Goal: Task Accomplishment & Management: Complete application form

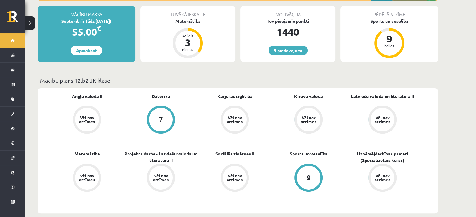
scroll to position [114, 0]
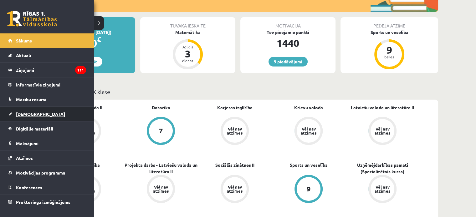
click at [18, 115] on span "[DEMOGRAPHIC_DATA]" at bounding box center [40, 114] width 49 height 6
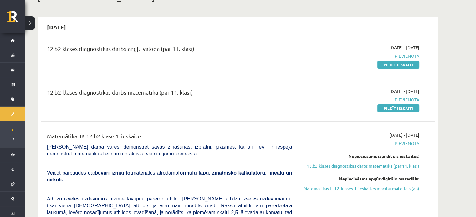
scroll to position [45, 0]
click at [383, 65] on link "Pildīt ieskaiti" at bounding box center [398, 65] width 42 height 8
click at [387, 63] on link "Pildīt ieskaiti" at bounding box center [398, 65] width 42 height 8
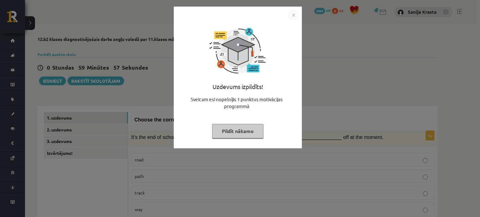
click at [245, 131] on button "Pildīt nākamo" at bounding box center [237, 131] width 51 height 14
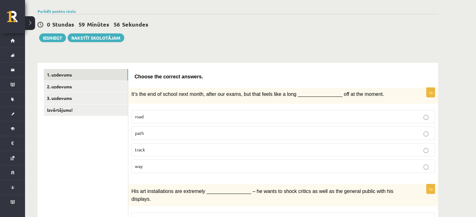
scroll to position [44, 0]
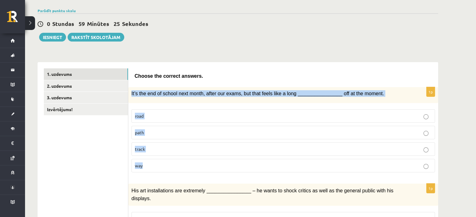
drag, startPoint x: 149, startPoint y: 166, endPoint x: 128, endPoint y: 92, distance: 76.9
click at [128, 92] on div "1p It’s the end of school next month, after our exams, but that feels like a lo…" at bounding box center [283, 132] width 310 height 90
copy div "It’s the end of school next month, after our exams, but that feels like a long …"
click at [162, 167] on p "way" at bounding box center [283, 166] width 296 height 7
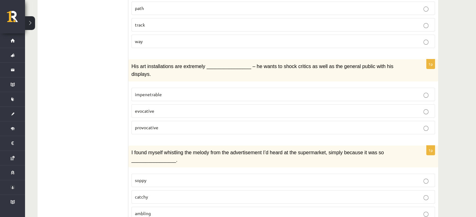
scroll to position [169, 0]
click at [172, 124] on p "provocative" at bounding box center [283, 127] width 296 height 7
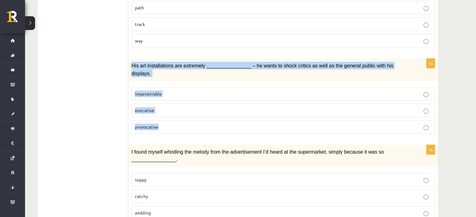
drag, startPoint x: 172, startPoint y: 116, endPoint x: 128, endPoint y: 63, distance: 69.1
click at [128, 63] on div "1p His art installations are extremely ________________ – he wants to shock cri…" at bounding box center [283, 99] width 310 height 80
copy div "His art installations are extremely ________________ – he wants to shock critic…"
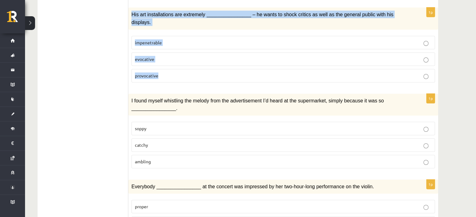
scroll to position [223, 0]
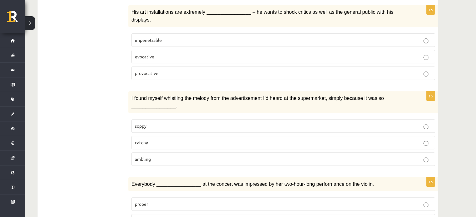
click at [168, 136] on label "catchy" at bounding box center [282, 142] width 303 height 13
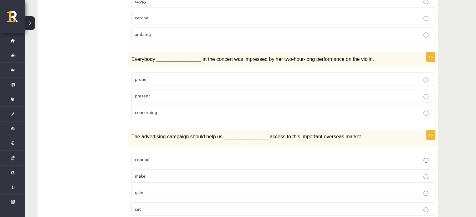
scroll to position [349, 0]
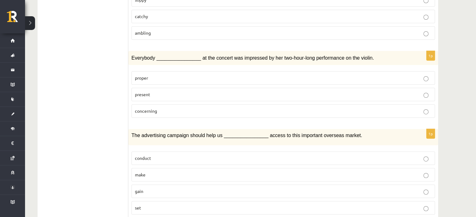
click at [161, 108] on p "concerning" at bounding box center [283, 111] width 296 height 7
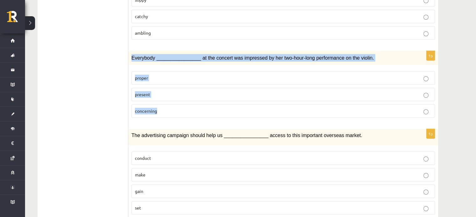
drag, startPoint x: 163, startPoint y: 99, endPoint x: 130, endPoint y: 46, distance: 62.3
click at [130, 51] on div "1p Everybody ________________ at the concert was impressed by her two-hour-long…" at bounding box center [283, 87] width 310 height 72
copy div "Everybody ________________ at the concert was impressed by her two-hour-long pe…"
click at [191, 88] on label "present" at bounding box center [282, 94] width 303 height 13
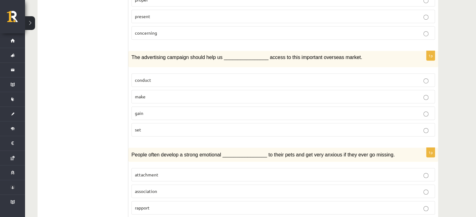
scroll to position [428, 0]
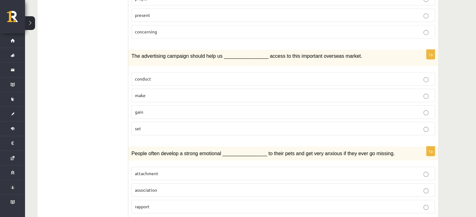
click at [150, 109] on p "gain" at bounding box center [283, 112] width 296 height 7
drag, startPoint x: 146, startPoint y: 113, endPoint x: 127, endPoint y: 46, distance: 69.4
click at [127, 46] on div "**********" at bounding box center [238, 203] width 400 height 1051
click at [151, 73] on label "conduct" at bounding box center [282, 78] width 303 height 13
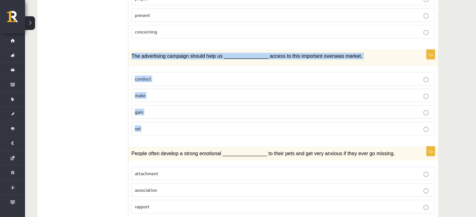
drag, startPoint x: 145, startPoint y: 116, endPoint x: 130, endPoint y: 44, distance: 73.5
click at [130, 50] on div "1p The advertising campaign should help us ________________ access to this impo…" at bounding box center [283, 95] width 310 height 90
copy div "The advertising campaign should help us ________________ access to this importa…"
click at [169, 109] on p "gain" at bounding box center [283, 112] width 296 height 7
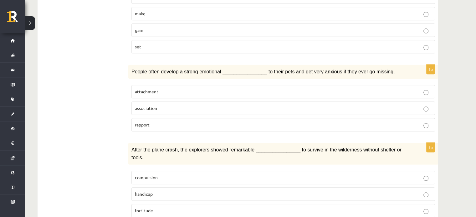
scroll to position [515, 0]
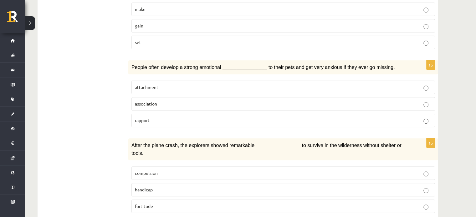
click at [164, 81] on label "attachment" at bounding box center [282, 87] width 303 height 13
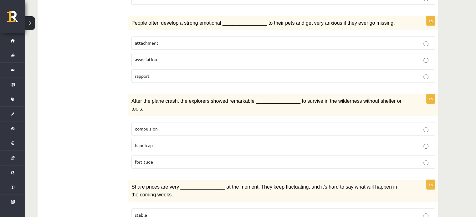
scroll to position [565, 0]
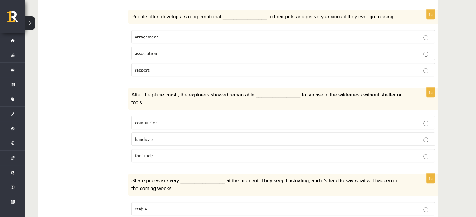
click at [153, 136] on p "handicap" at bounding box center [283, 139] width 296 height 7
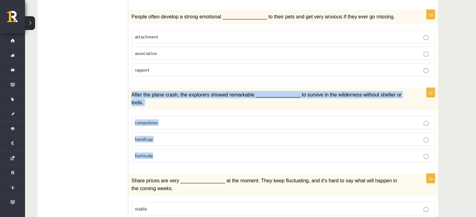
drag, startPoint x: 164, startPoint y: 135, endPoint x: 130, endPoint y: 82, distance: 62.4
click at [130, 88] on div "1p After the plane crash, the explorers showed remarkable ________________ to s…" at bounding box center [283, 128] width 310 height 80
copy div "After the plane crash, the explorers showed remarkable ________________ to surv…"
click at [140, 153] on span "fortitude" at bounding box center [144, 156] width 18 height 6
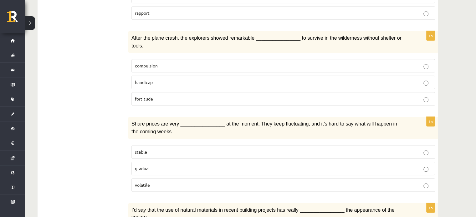
scroll to position [623, 0]
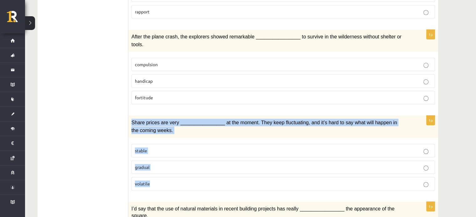
drag, startPoint x: 156, startPoint y: 158, endPoint x: 131, endPoint y: 102, distance: 62.1
click at [131, 116] on div "1p Share prices are very ________________ at the moment. They keep fluctuating,…" at bounding box center [283, 156] width 310 height 80
copy div "Share prices are very ________________ at the moment. They keep fluctuating, an…"
click at [161, 181] on p "volatile" at bounding box center [283, 184] width 296 height 7
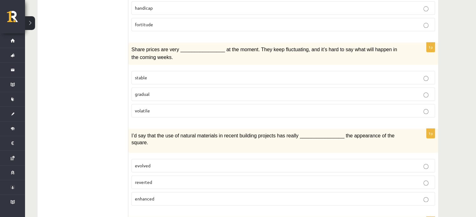
scroll to position [698, 0]
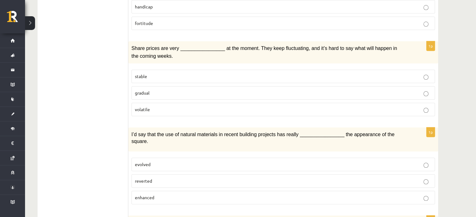
click at [157, 194] on p "enhanced" at bounding box center [283, 197] width 296 height 7
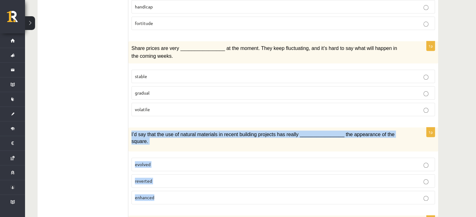
drag, startPoint x: 161, startPoint y: 168, endPoint x: 128, endPoint y: 103, distance: 72.4
copy div "I’d say that the use of natural materials in recent building projects has reall…"
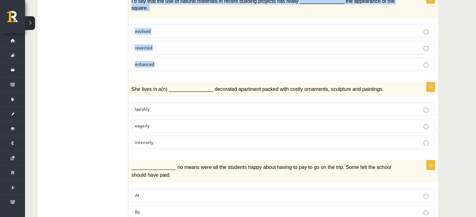
scroll to position [842, 0]
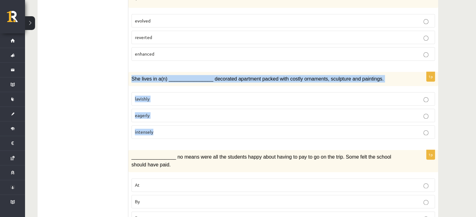
drag, startPoint x: 156, startPoint y: 98, endPoint x: 128, endPoint y: 48, distance: 58.2
click at [128, 72] on div "1p She lives in a(n) ________________ decorated apartment packed with costly or…" at bounding box center [283, 108] width 310 height 72
copy div "She lives in a(n) ________________ decorated apartment packed with costly ornam…"
click at [162, 96] on p "lavishly" at bounding box center [283, 99] width 296 height 7
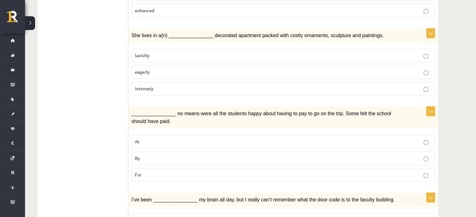
scroll to position [886, 0]
click at [139, 154] on span "By" at bounding box center [137, 157] width 5 height 6
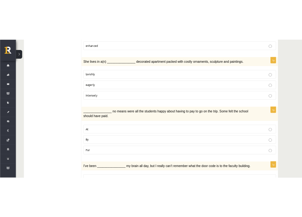
scroll to position [916, 0]
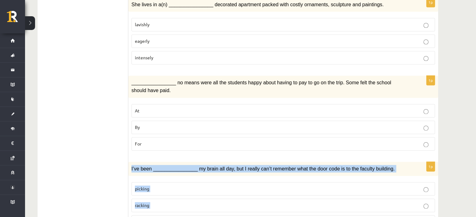
drag, startPoint x: 154, startPoint y: 184, endPoint x: 129, endPoint y: 135, distance: 55.1
click at [129, 162] on div "1p I’ve been ________________ my brain all day, but I really can’t remember wha…" at bounding box center [283, 198] width 310 height 72
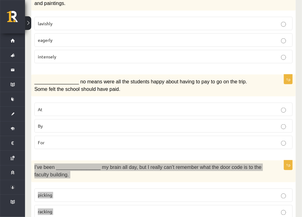
scroll to position [980, 0]
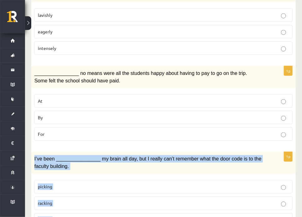
drag, startPoint x: 96, startPoint y: 190, endPoint x: 31, endPoint y: 129, distance: 89.1
click at [31, 152] on div "1p I’ve been ________________ my brain all day, but I really can’t remember wha…" at bounding box center [163, 192] width 265 height 80
copy div "I’ve been ________________ my brain all day, but I really can’t remember what t…"
click at [67, 180] on label "picking" at bounding box center [163, 186] width 258 height 13
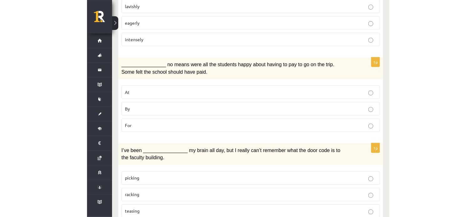
scroll to position [916, 0]
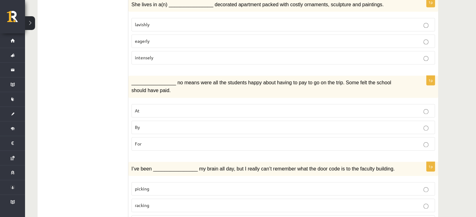
click at [150, 202] on p "racking" at bounding box center [283, 205] width 296 height 7
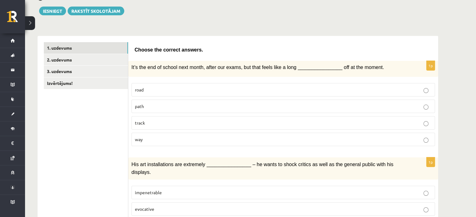
scroll to position [0, 0]
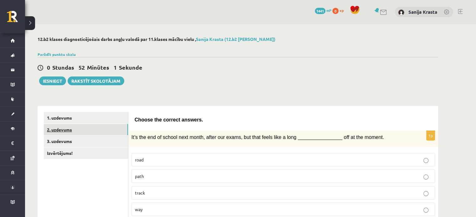
click at [78, 127] on link "2. uzdevums" at bounding box center [86, 130] width 84 height 12
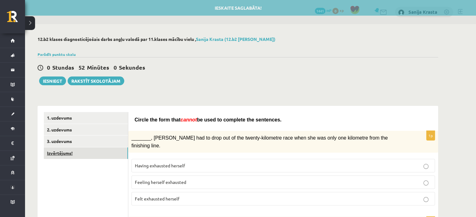
click at [67, 153] on link "Izvērtējums!" at bounding box center [86, 154] width 84 height 12
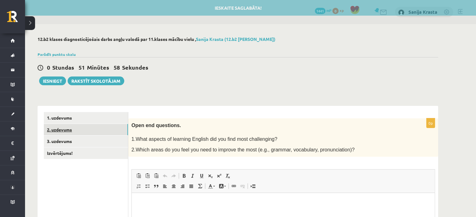
click at [58, 132] on link "2. uzdevums" at bounding box center [86, 130] width 84 height 12
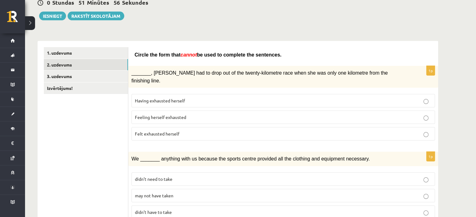
scroll to position [68, 0]
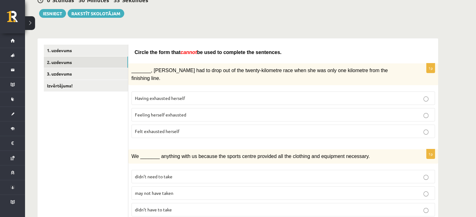
click at [191, 128] on p "Felt exhausted herself" at bounding box center [283, 131] width 296 height 7
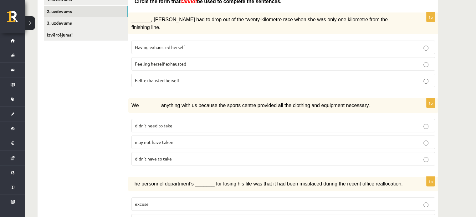
scroll to position [118, 0]
click at [175, 139] on p "may not have taken" at bounding box center [283, 142] width 296 height 7
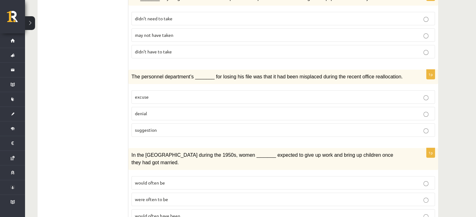
scroll to position [227, 0]
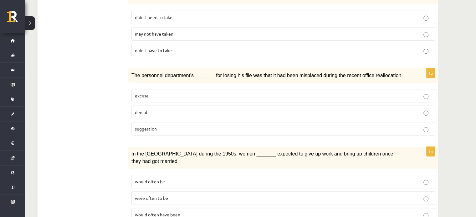
click at [152, 106] on label "denial" at bounding box center [282, 112] width 303 height 13
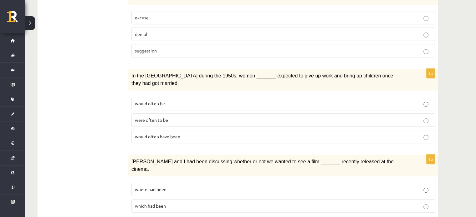
scroll to position [305, 0]
click at [201, 130] on label "would often have been" at bounding box center [282, 136] width 303 height 13
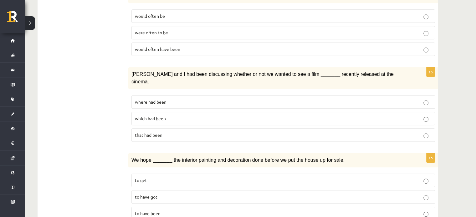
scroll to position [393, 0]
click at [183, 99] on p "where had been" at bounding box center [283, 102] width 296 height 7
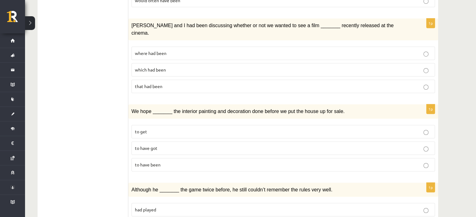
scroll to position [443, 0]
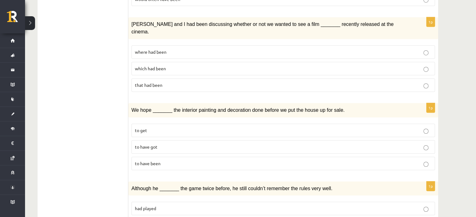
click at [164, 160] on p "to have been" at bounding box center [283, 163] width 296 height 7
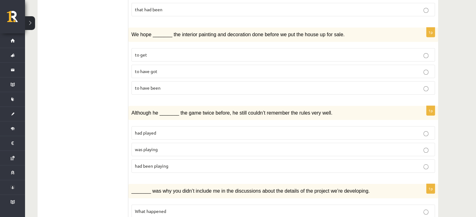
scroll to position [519, 0]
click at [173, 162] on p "had been playing" at bounding box center [283, 165] width 296 height 7
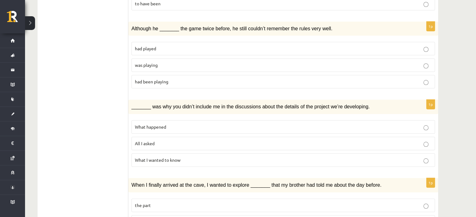
scroll to position [604, 0]
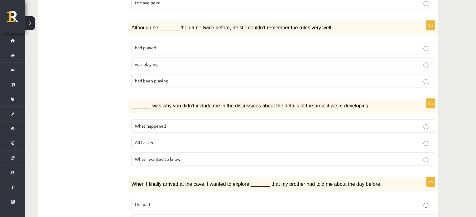
click at [165, 123] on span "What happened" at bounding box center [150, 126] width 31 height 6
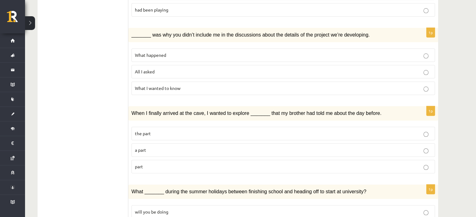
scroll to position [675, 0]
click at [170, 163] on p "part" at bounding box center [283, 166] width 296 height 7
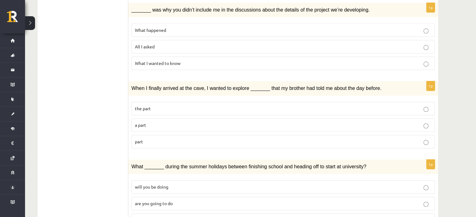
click at [161, 217] on span "will you have been doing" at bounding box center [159, 220] width 49 height 6
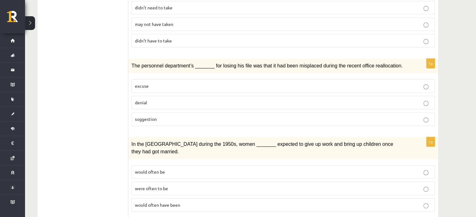
scroll to position [0, 0]
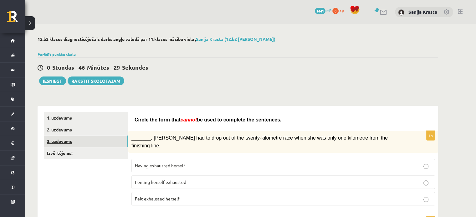
click at [66, 144] on link "3. uzdevums" at bounding box center [86, 142] width 84 height 12
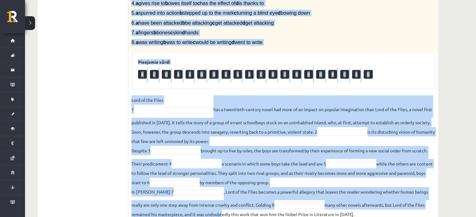
scroll to position [194, 0]
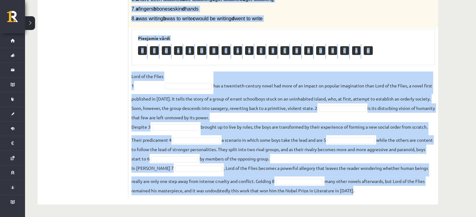
drag, startPoint x: 131, startPoint y: 16, endPoint x: 358, endPoint y: 195, distance: 289.1
click at [358, 195] on div "8p Complete the text with the correct words (a–d). 1. a No sooner b Rarely c On…" at bounding box center [283, 62] width 310 height 274
copy div "1. a No sooner b Rarely c Only when d Not only 2. a So b Scarcely c Seldom d Su…"
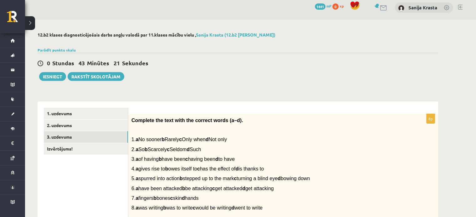
scroll to position [0, 0]
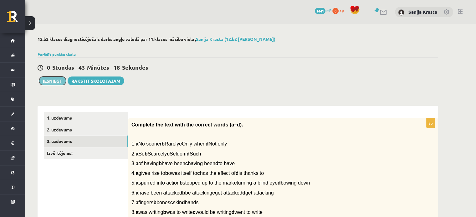
click at [51, 82] on button "Iesniegt" at bounding box center [52, 81] width 27 height 9
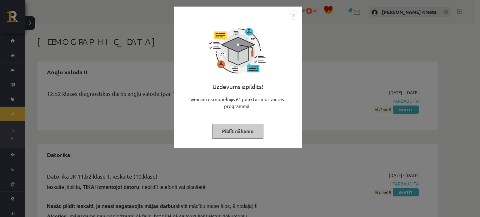
click at [235, 134] on button "Pildīt nākamo" at bounding box center [237, 131] width 51 height 14
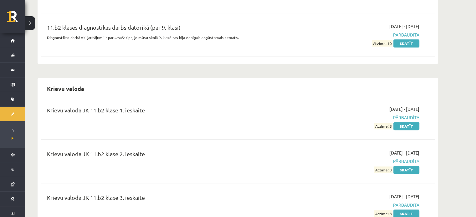
scroll to position [594, 0]
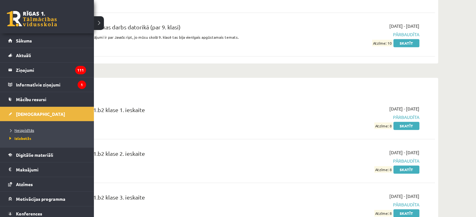
click at [28, 128] on span "Neizpildītās" at bounding box center [21, 130] width 26 height 5
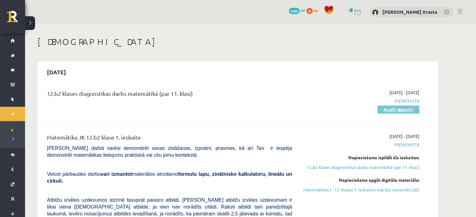
click at [391, 111] on link "Pildīt ieskaiti" at bounding box center [398, 110] width 42 height 8
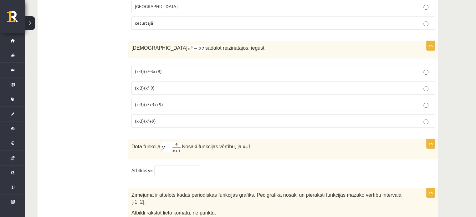
scroll to position [3058, 0]
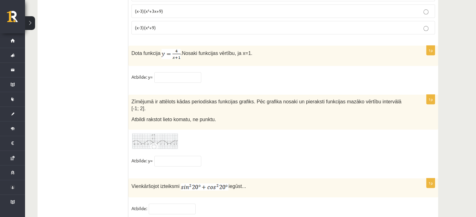
click at [163, 133] on img at bounding box center [154, 141] width 47 height 17
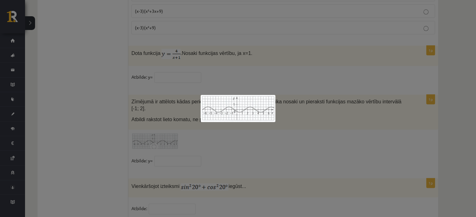
click at [154, 137] on div at bounding box center [238, 108] width 476 height 217
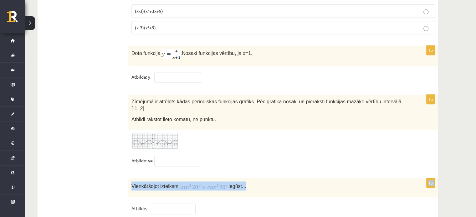
drag, startPoint x: 259, startPoint y: 161, endPoint x: 138, endPoint y: 144, distance: 122.2
copy form "1p Vienkāršojot izteiksmi iegūst..."
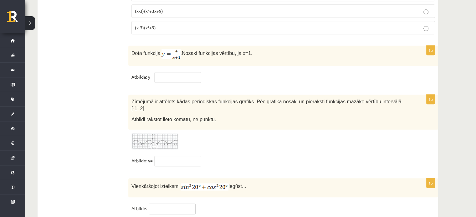
click at [155, 204] on input "text" at bounding box center [172, 209] width 47 height 11
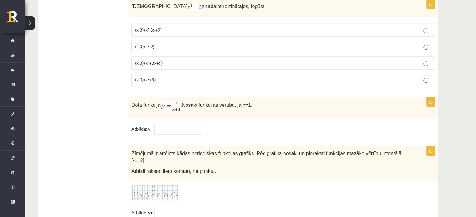
scroll to position [3006, 0]
type input "*"
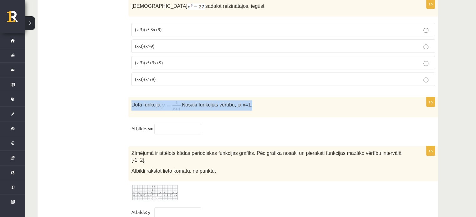
drag, startPoint x: 251, startPoint y: 91, endPoint x: 131, endPoint y: 90, distance: 119.8
click at [131, 97] on div "Dota funkcija . Nosaki funkcijas vērtību, ja x=1." at bounding box center [283, 107] width 310 height 20
copy p "Dota funkcija . Nosaki funkcijas vērtību, ja x=1."
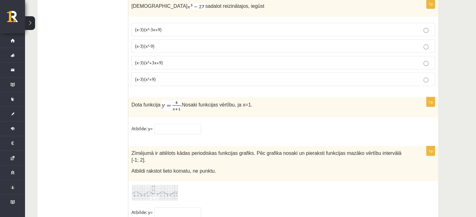
click at [174, 72] on div "1p Izteiksmi sadalot reizinātajos, iegūst (x-3)(x²-3x+9) (x-3)(x²-9) (x-3)(x²+3…" at bounding box center [283, 45] width 310 height 92
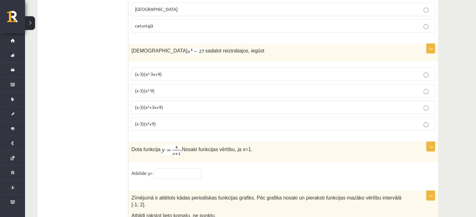
scroll to position [2961, 0]
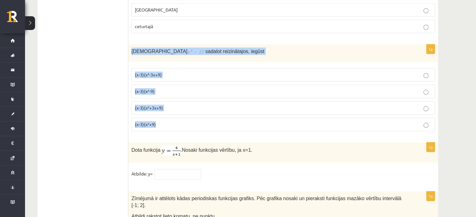
drag, startPoint x: 160, startPoint y: 109, endPoint x: 130, endPoint y: 36, distance: 78.5
click at [130, 44] on div "1p Izteiksmi sadalot reizinātajos, iegūst (x-3)(x²-3x+9) (x-3)(x²-9) (x-3)(x²+3…" at bounding box center [283, 90] width 310 height 92
click at [187, 49] on img at bounding box center [196, 52] width 18 height 6
click at [206, 49] on span "sadalot reizinātajos, iegūst" at bounding box center [234, 51] width 59 height 5
drag, startPoint x: 203, startPoint y: 32, endPoint x: 129, endPoint y: 22, distance: 74.5
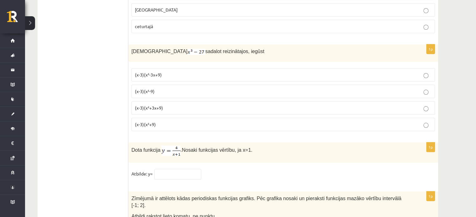
click at [164, 101] on label "(x-3)(x²+3x+9)" at bounding box center [282, 107] width 303 height 13
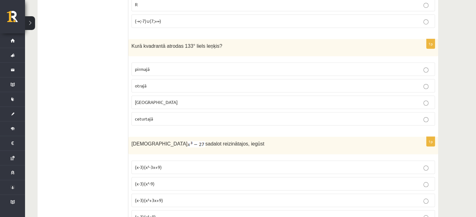
scroll to position [2868, 0]
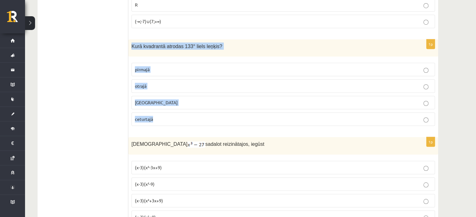
drag, startPoint x: 171, startPoint y: 100, endPoint x: 131, endPoint y: 33, distance: 78.1
click at [131, 39] on div "1p Kurā kvadrantā atrodas 133° liels leņķis? pirmajā otrajā trešajā ceturtajā" at bounding box center [283, 85] width 310 height 92
copy div "Kurā kvadrantā atrodas 133° liels leņķis? pirmajā otrajā trešajā ceturtajā"
click at [162, 83] on p "otrajā" at bounding box center [283, 86] width 296 height 7
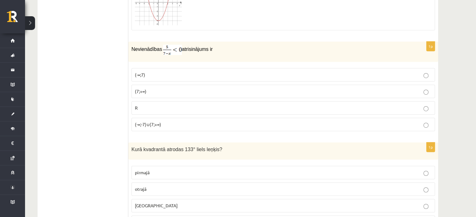
scroll to position [2765, 0]
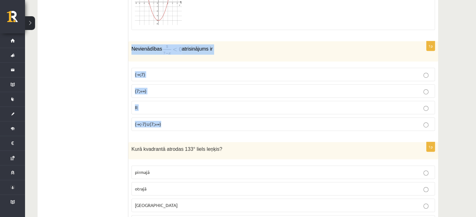
drag, startPoint x: 168, startPoint y: 110, endPoint x: 129, endPoint y: 31, distance: 88.1
click at [129, 41] on div "1p Nevienādības atrisinājums ir (-∞;7) (7;+∞) R (-∞;-7)∪(7;+∞)" at bounding box center [283, 88] width 310 height 95
copy div "Nevienādības atrisinājums ir (-∞;7) (7;+∞) R (-∞;-7)∪(7;+∞)"
click at [180, 68] on fieldset "(-∞;7) (7;+∞) R (-∞;-7)∪(7;+∞)" at bounding box center [282, 99] width 303 height 68
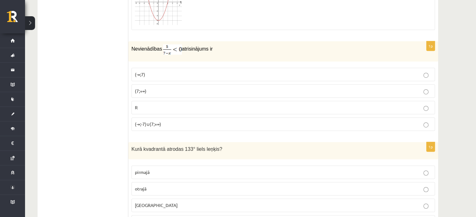
click at [179, 84] on label "(7;+∞)" at bounding box center [282, 90] width 303 height 13
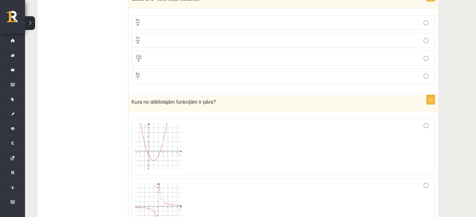
scroll to position [2572, 0]
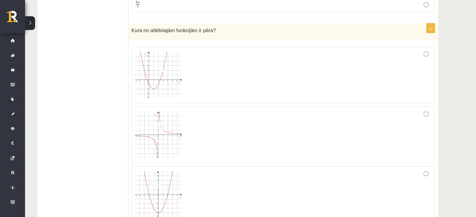
click at [160, 141] on img at bounding box center [158, 135] width 47 height 47
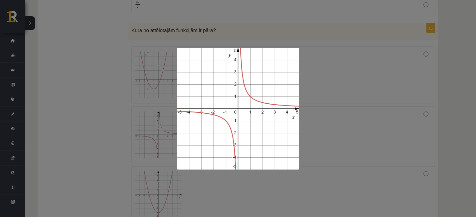
drag, startPoint x: 66, startPoint y: 130, endPoint x: 389, endPoint y: 114, distance: 323.1
click at [389, 114] on div at bounding box center [238, 108] width 476 height 217
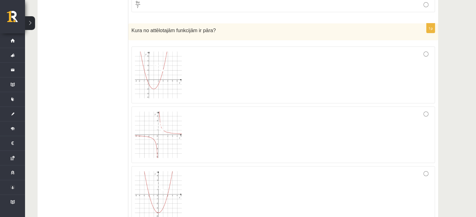
click at [389, 114] on div at bounding box center [283, 135] width 296 height 50
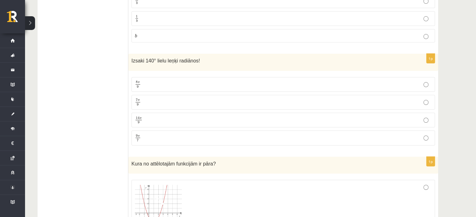
scroll to position [2437, 0]
click at [167, 119] on fieldset "8 π 9 8 π 9 7 π 9 7 π 9 14 π 9 14 π 9 9 π 7 9 π 7" at bounding box center [282, 112] width 303 height 73
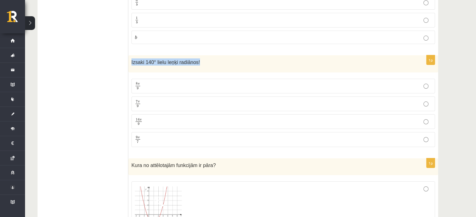
drag, startPoint x: 203, startPoint y: 50, endPoint x: 131, endPoint y: 45, distance: 72.4
click at [131, 55] on div "Izsaki 140° lielu leņķi radiānos!" at bounding box center [283, 63] width 310 height 17
copy span "Izsaki 140° lielu leņķi radiānos!"
click at [151, 100] on p "7 π 9 7 π 9" at bounding box center [283, 104] width 296 height 8
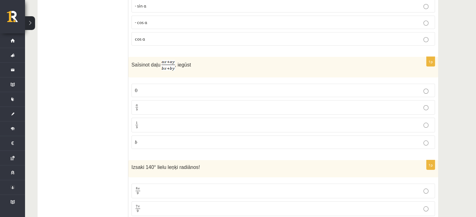
scroll to position [2333, 0]
click at [140, 103] on p "a b a b" at bounding box center [283, 107] width 296 height 8
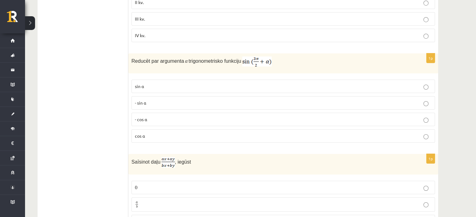
scroll to position [2235, 0]
click at [144, 114] on fieldset "sin⁡ α - sin ⁡α - cos ⁡α cos⁡ α" at bounding box center [282, 110] width 303 height 68
click at [144, 83] on span "sin⁡ α" at bounding box center [139, 86] width 9 height 6
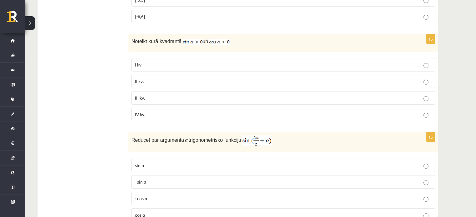
scroll to position [2153, 0]
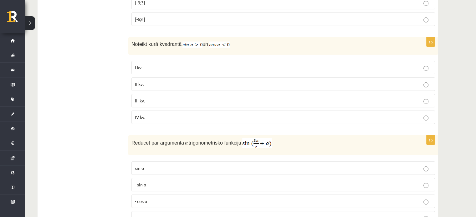
click at [144, 81] on p "II kv." at bounding box center [283, 84] width 296 height 7
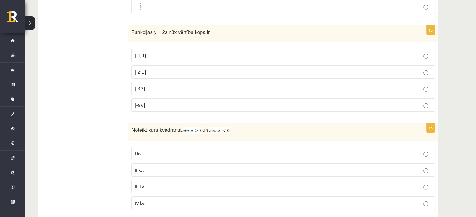
scroll to position [2067, 0]
click at [144, 82] on label "[-3;3]" at bounding box center [282, 88] width 303 height 13
drag, startPoint x: 204, startPoint y: 20, endPoint x: 125, endPoint y: 27, distance: 78.5
click at [131, 26] on div "Funkcijas y = 2sin3x vērtību kopa ir" at bounding box center [283, 34] width 310 height 17
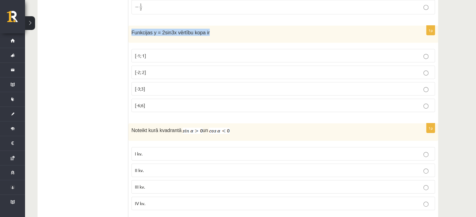
drag, startPoint x: 130, startPoint y: 20, endPoint x: 210, endPoint y: 21, distance: 79.7
click at [210, 26] on div "Funkcijas y = 2sin3x vērtību kopa ir" at bounding box center [283, 34] width 310 height 17
copy span "Funkcijas y = 2sin3x vērtību kopa ir"
click at [164, 69] on p "[-2; 2]" at bounding box center [283, 72] width 296 height 7
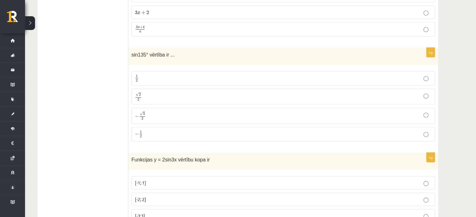
scroll to position [1940, 0]
drag, startPoint x: 173, startPoint y: 42, endPoint x: 127, endPoint y: 37, distance: 46.5
click at [134, 52] on span "sin135° vērtība ir ..." at bounding box center [152, 54] width 43 height 5
drag, startPoint x: 131, startPoint y: 43, endPoint x: 178, endPoint y: 48, distance: 46.5
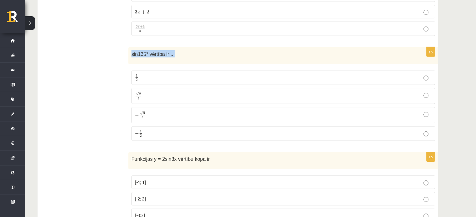
click at [178, 48] on div "sin135° vērtība ir ..." at bounding box center [283, 55] width 310 height 17
copy span "sin135° vērtība ir ..."
click at [154, 92] on p "√ 2 2 2 2" at bounding box center [283, 96] width 296 height 9
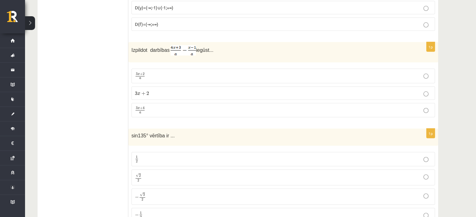
scroll to position [1850, 0]
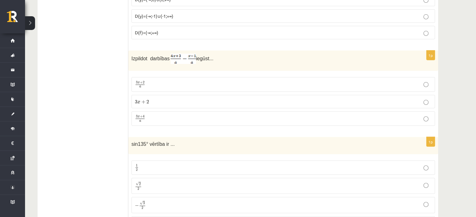
click at [154, 77] on label "3 x + 2 a 3 x + 2 a" at bounding box center [282, 84] width 303 height 14
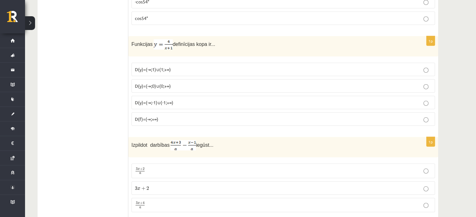
scroll to position [1763, 0]
click at [171, 100] on span "D(y)=(-∞;-1)∪(-1;+∞)" at bounding box center [154, 103] width 38 height 6
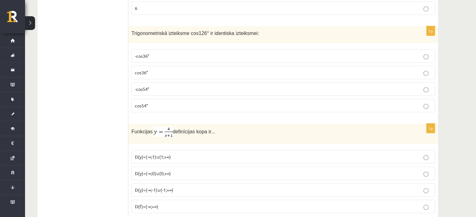
scroll to position [1676, 0]
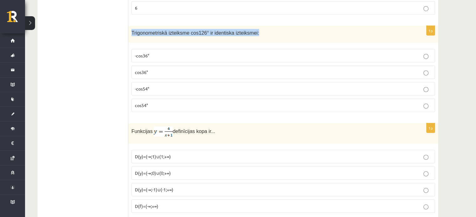
drag, startPoint x: 246, startPoint y: 27, endPoint x: 130, endPoint y: 26, distance: 116.6
click at [130, 26] on div "Trigonometriskā izteiksme cos126° ir identiska izteiksmei:" at bounding box center [283, 34] width 310 height 17
copy span "Trigonometriskā izteiksme cos126° ir identiska izteiksmei:"
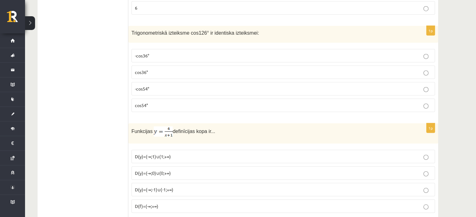
click at [153, 86] on p "-cos54°" at bounding box center [283, 89] width 296 height 7
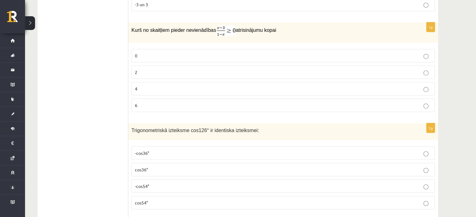
scroll to position [1578, 0]
click at [154, 66] on label "2" at bounding box center [282, 72] width 303 height 13
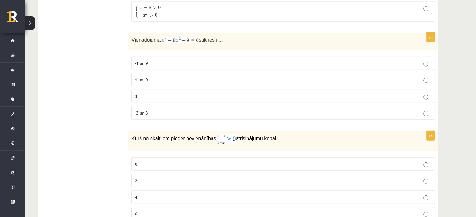
scroll to position [1468, 0]
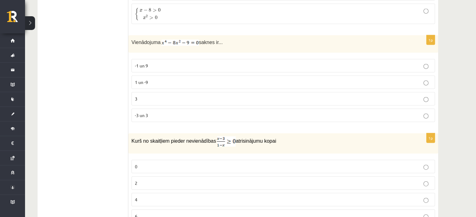
drag, startPoint x: 223, startPoint y: 34, endPoint x: 129, endPoint y: 39, distance: 93.9
click at [129, 39] on div "Vienādojuma saknes ir..." at bounding box center [283, 44] width 310 height 18
copy p "Vienādojuma saknes ir..."
click at [211, 40] on span "saknes ir..." at bounding box center [211, 42] width 24 height 5
click at [151, 112] on p "-3 un 3" at bounding box center [283, 115] width 296 height 7
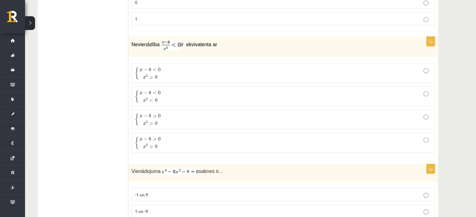
scroll to position [1339, 0]
click at [151, 114] on span "8" at bounding box center [150, 116] width 3 height 4
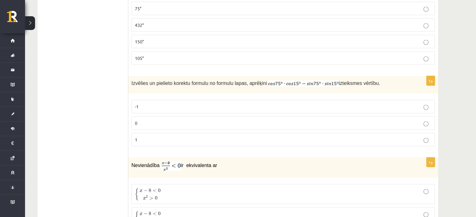
scroll to position [1218, 0]
drag, startPoint x: 377, startPoint y: 73, endPoint x: 129, endPoint y: 79, distance: 248.1
click at [129, 79] on div "Izvēlies un pielieto korektu formulu no formulu lapas, aprēķini izteiksmes vērt…" at bounding box center [283, 85] width 310 height 18
copy p "Izvēlies un pielieto korektu formulu no formulu lapas, aprēķini izteiksmes vērt…"
click at [179, 136] on p "1" at bounding box center [283, 139] width 296 height 7
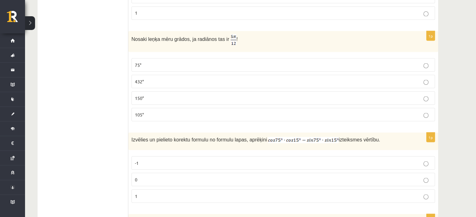
scroll to position [1161, 0]
drag, startPoint x: 237, startPoint y: 38, endPoint x: 127, endPoint y: 30, distance: 110.1
click at [235, 32] on div "Nosaki leņķa mēru grādos, ja radiānos tas ir !" at bounding box center [283, 42] width 310 height 21
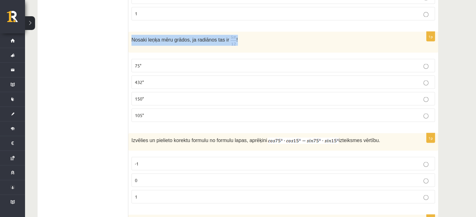
drag, startPoint x: 230, startPoint y: 38, endPoint x: 131, endPoint y: 35, distance: 98.5
click at [131, 35] on p "Nosaki leņķa mēru grādos, ja radiānos tas ir !" at bounding box center [267, 40] width 272 height 11
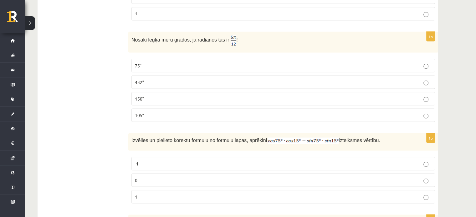
click at [160, 95] on p "150°" at bounding box center [283, 98] width 296 height 7
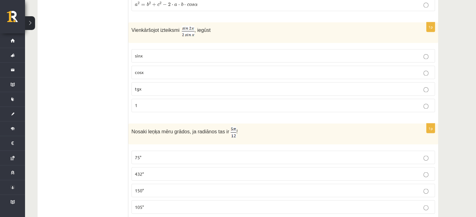
scroll to position [1061, 0]
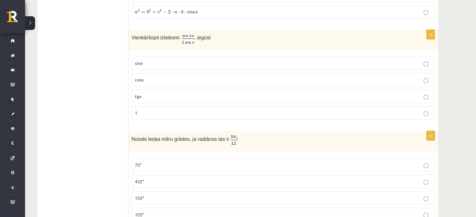
click at [145, 60] on p "sinx" at bounding box center [283, 63] width 296 height 7
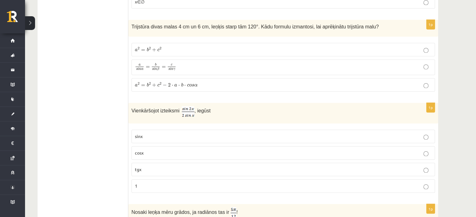
scroll to position [953, 0]
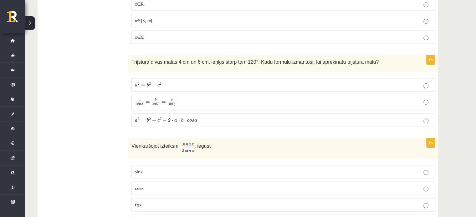
click at [145, 98] on span "a s i n α = b s i n β = c s i n γ" at bounding box center [155, 102] width 41 height 8
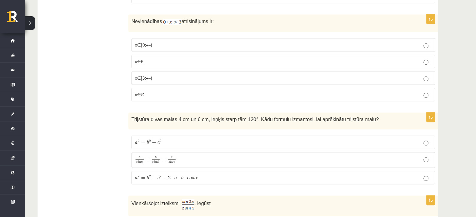
scroll to position [893, 0]
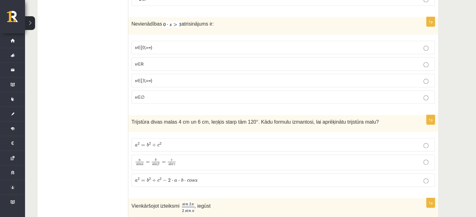
click at [143, 78] on p "x∈[3;+∞)" at bounding box center [283, 80] width 296 height 7
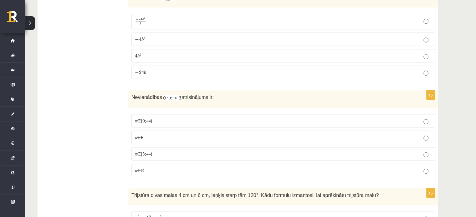
scroll to position [817, 0]
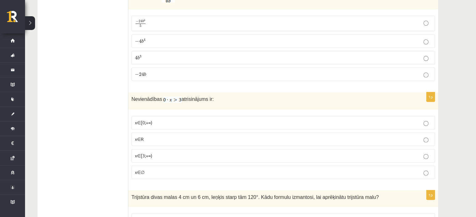
click at [144, 45] on fieldset "− 24 b 4 5 − 24 b 4 5 − 4 b 4 − 4 b 4 4 b 3 4 b 3 − 24 b − 24 b" at bounding box center [282, 48] width 303 height 70
click at [143, 57] on label "4 b 3 4 b 3" at bounding box center [282, 57] width 303 height 13
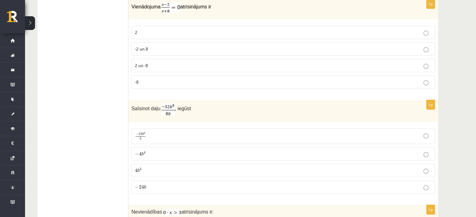
scroll to position [692, 0]
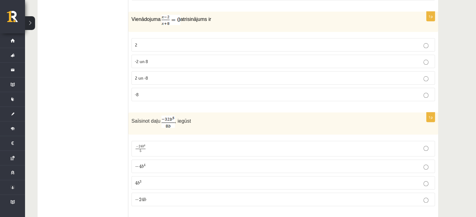
click at [143, 75] on span "2 un -8" at bounding box center [141, 78] width 13 height 6
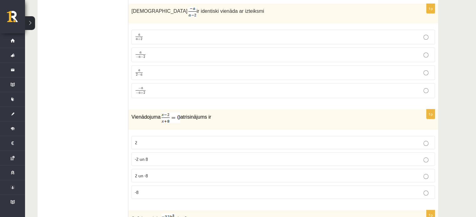
scroll to position [592, 0]
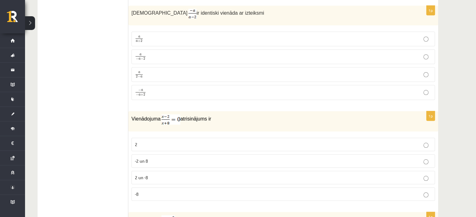
click at [139, 49] on label "a − a − 2 a − a − 2" at bounding box center [282, 56] width 303 height 15
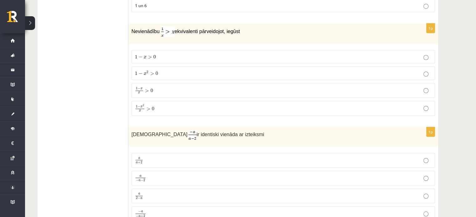
scroll to position [469, 0]
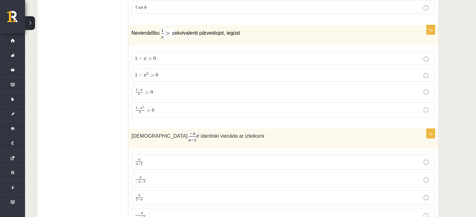
click at [142, 76] on span "−" at bounding box center [141, 75] width 4 height 4
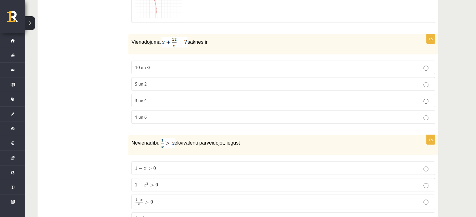
scroll to position [359, 0]
click at [142, 76] on fieldset "10 un -3 5 un 2 3 un 4 1 un 6" at bounding box center [282, 92] width 303 height 68
click at [142, 81] on span "5 un 2" at bounding box center [141, 84] width 12 height 6
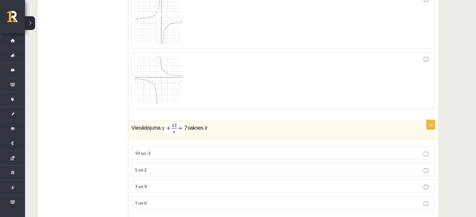
scroll to position [273, 0]
click at [221, 31] on div at bounding box center [283, 21] width 296 height 50
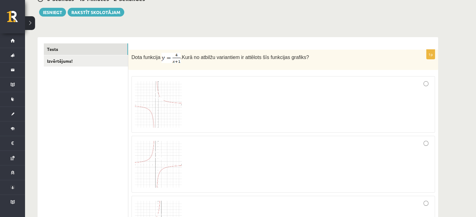
scroll to position [0, 0]
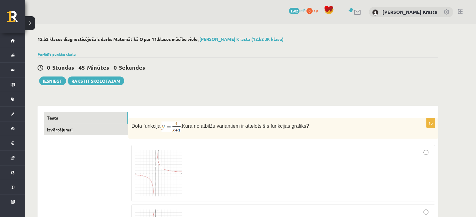
click at [68, 127] on link "Izvērtējums!" at bounding box center [86, 130] width 84 height 12
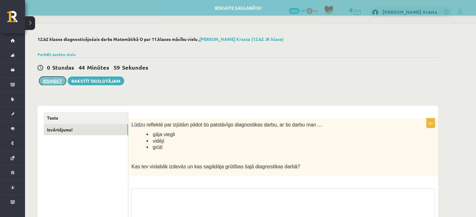
click at [53, 80] on button "Iesniegt" at bounding box center [52, 81] width 27 height 9
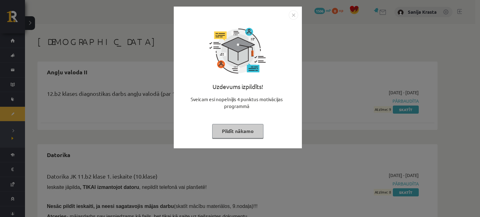
click at [235, 136] on button "Pildīt nākamo" at bounding box center [237, 131] width 51 height 14
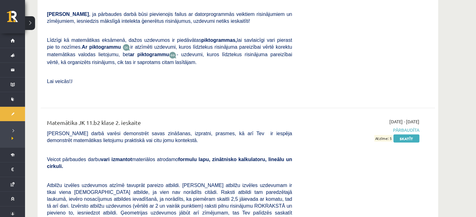
scroll to position [1086, 0]
